Goal: Check status: Check status

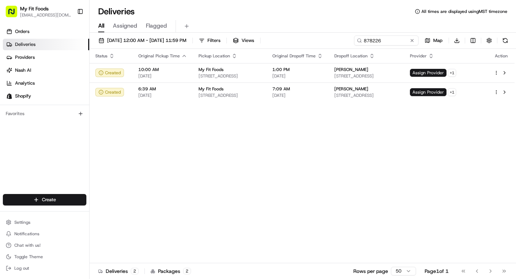
click at [30, 47] on span "Deliveries" at bounding box center [25, 44] width 20 height 6
click at [384, 38] on input "878226" at bounding box center [375, 40] width 86 height 10
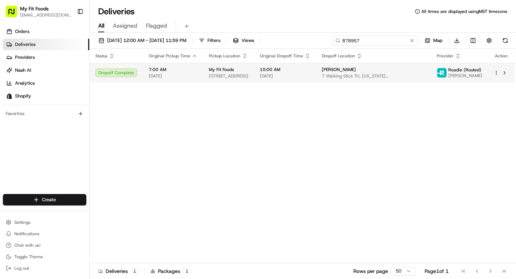
type input "878957"
click at [295, 70] on span "10:00 AM" at bounding box center [285, 70] width 50 height 6
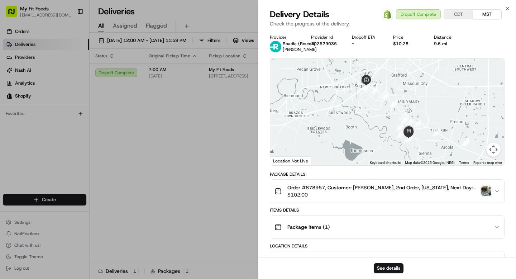
click at [496, 191] on icon "button" at bounding box center [496, 190] width 3 height 1
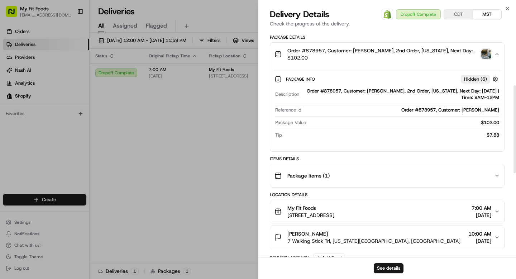
scroll to position [127, 0]
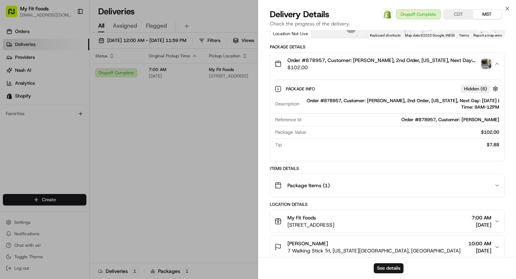
click at [487, 61] on img "button" at bounding box center [486, 64] width 10 height 10
